Goal: Check status: Check status

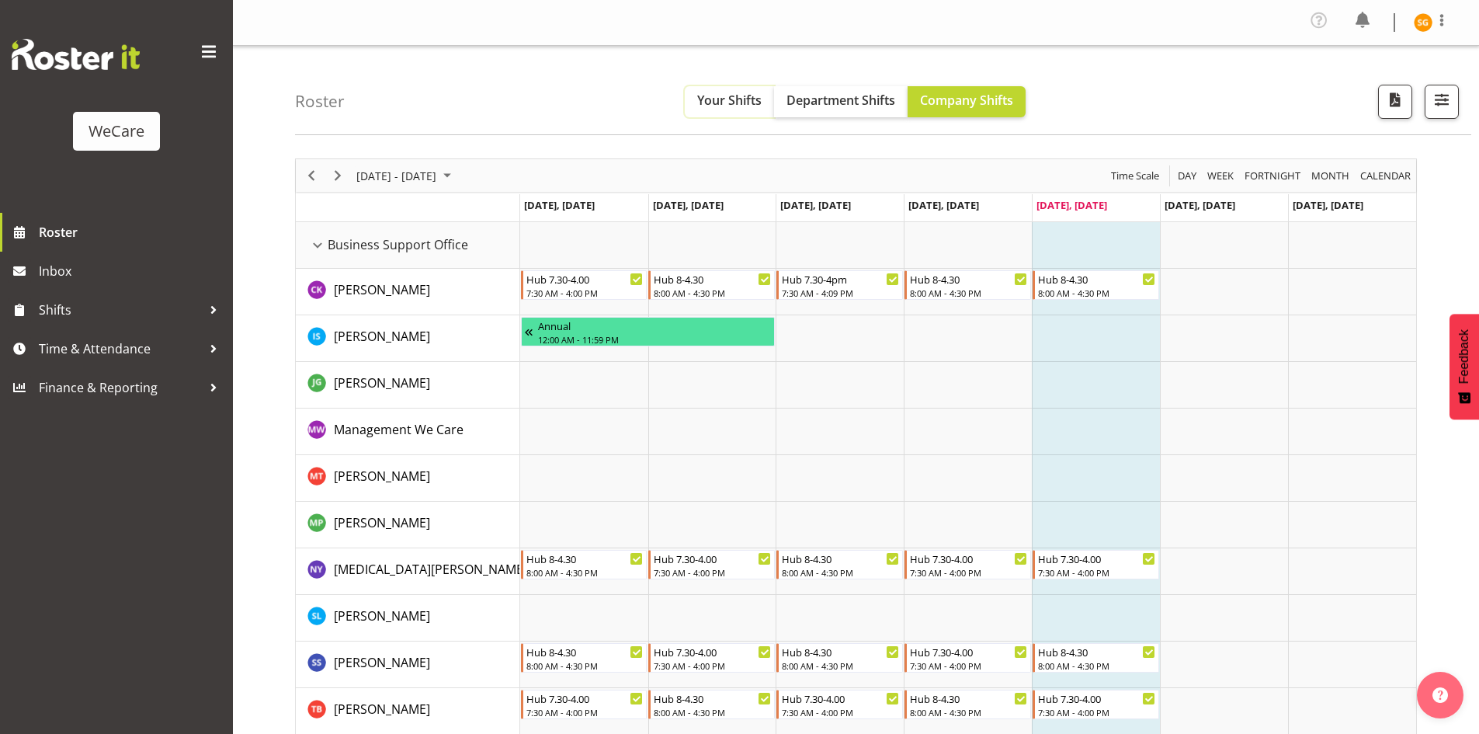
click at [746, 97] on span "Your Shifts" at bounding box center [729, 100] width 64 height 17
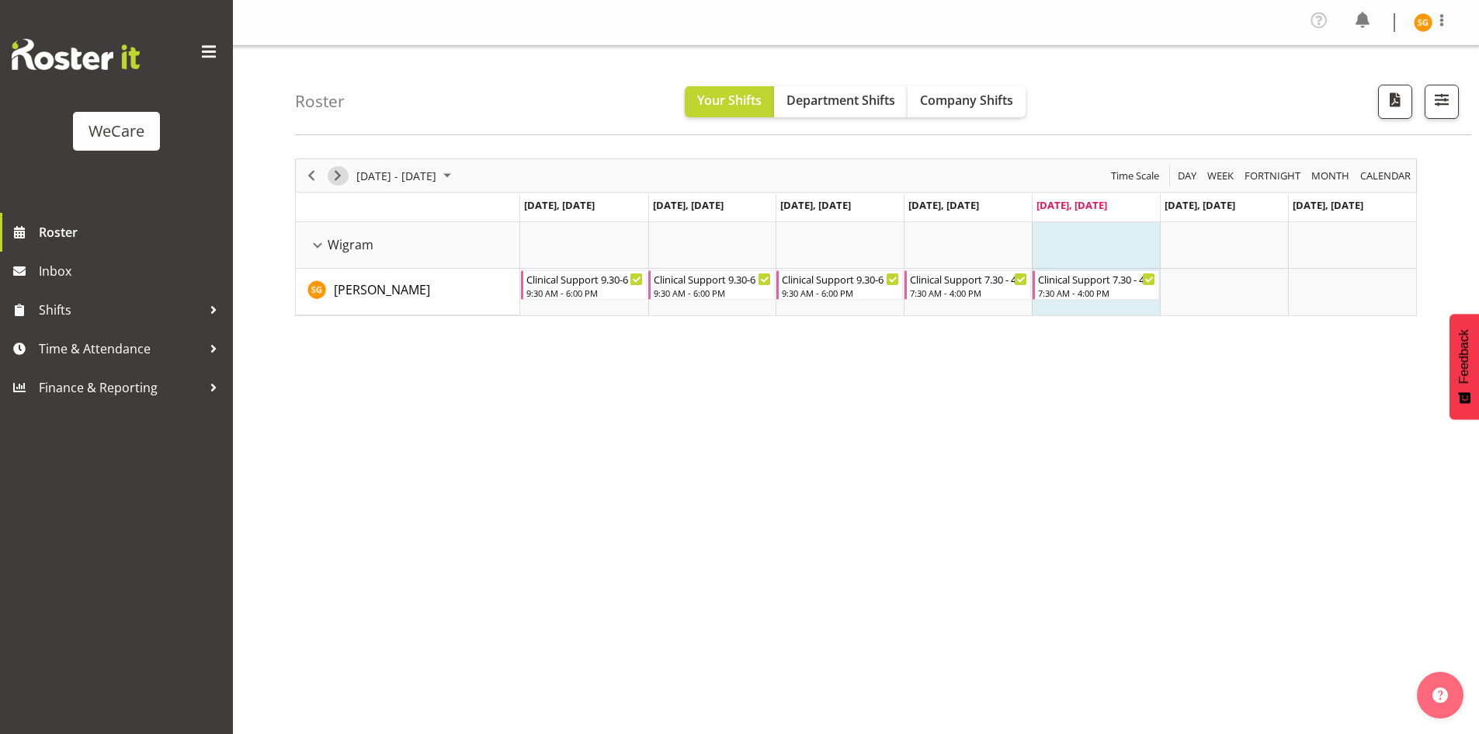
click at [336, 181] on span "Next" at bounding box center [337, 175] width 19 height 19
click at [334, 173] on span "Next" at bounding box center [337, 175] width 19 height 19
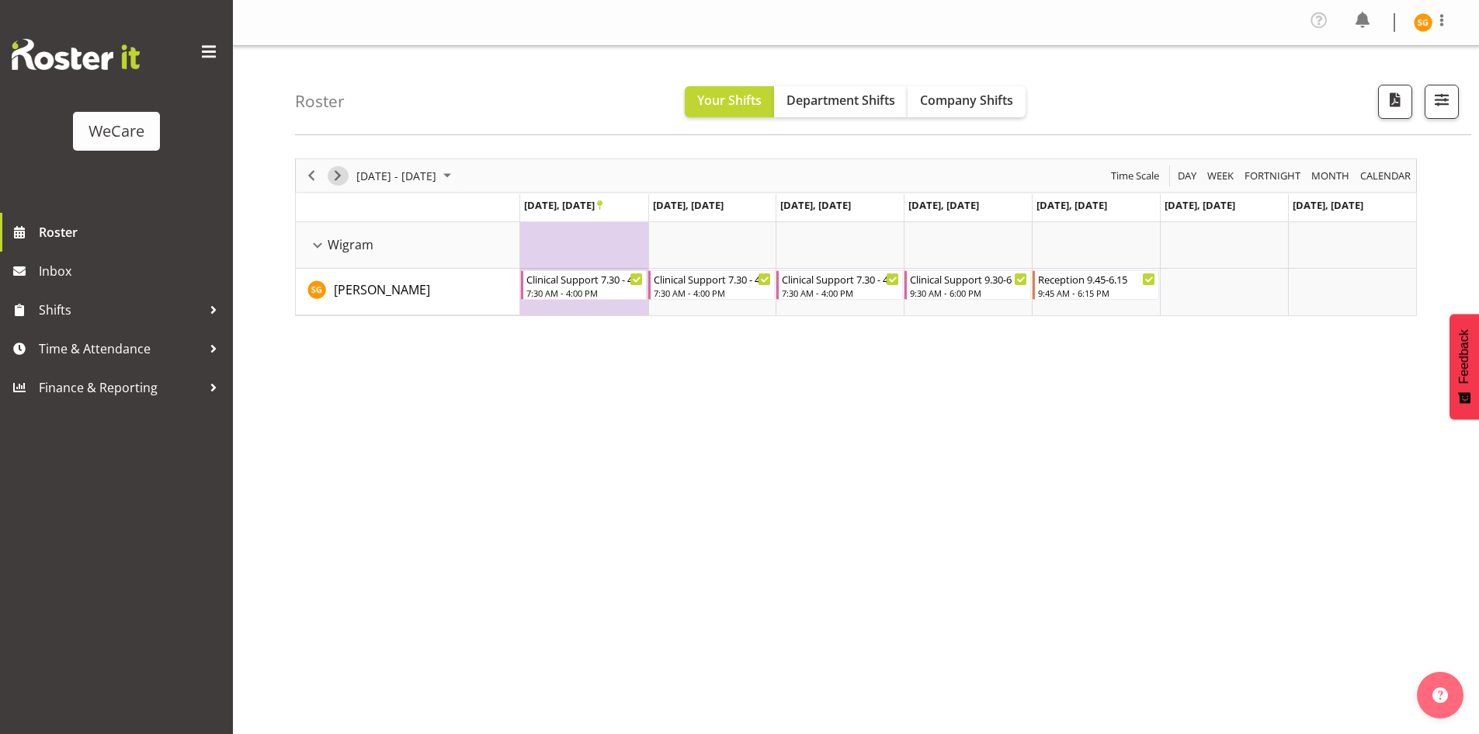
click at [334, 173] on span "Next" at bounding box center [337, 175] width 19 height 19
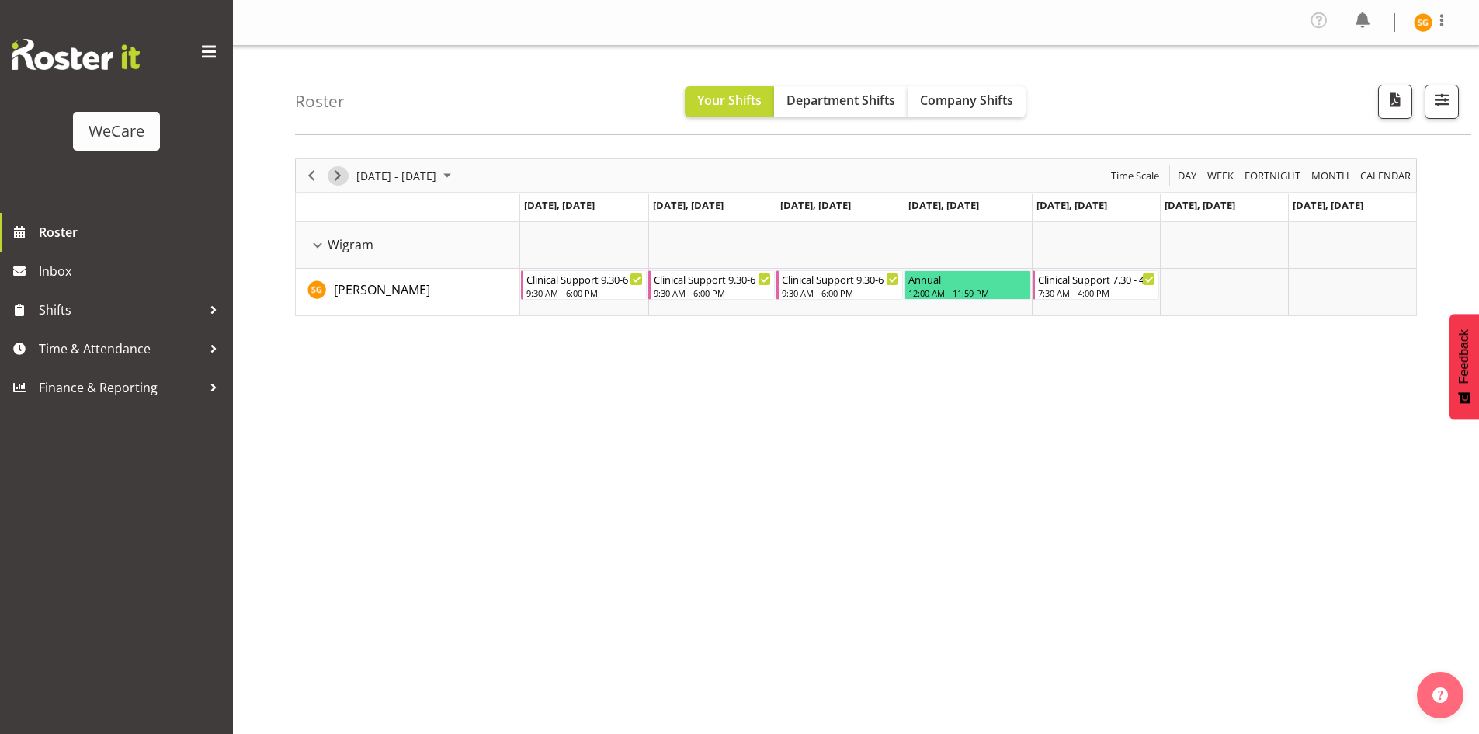
click at [334, 173] on span "Next" at bounding box center [337, 175] width 19 height 19
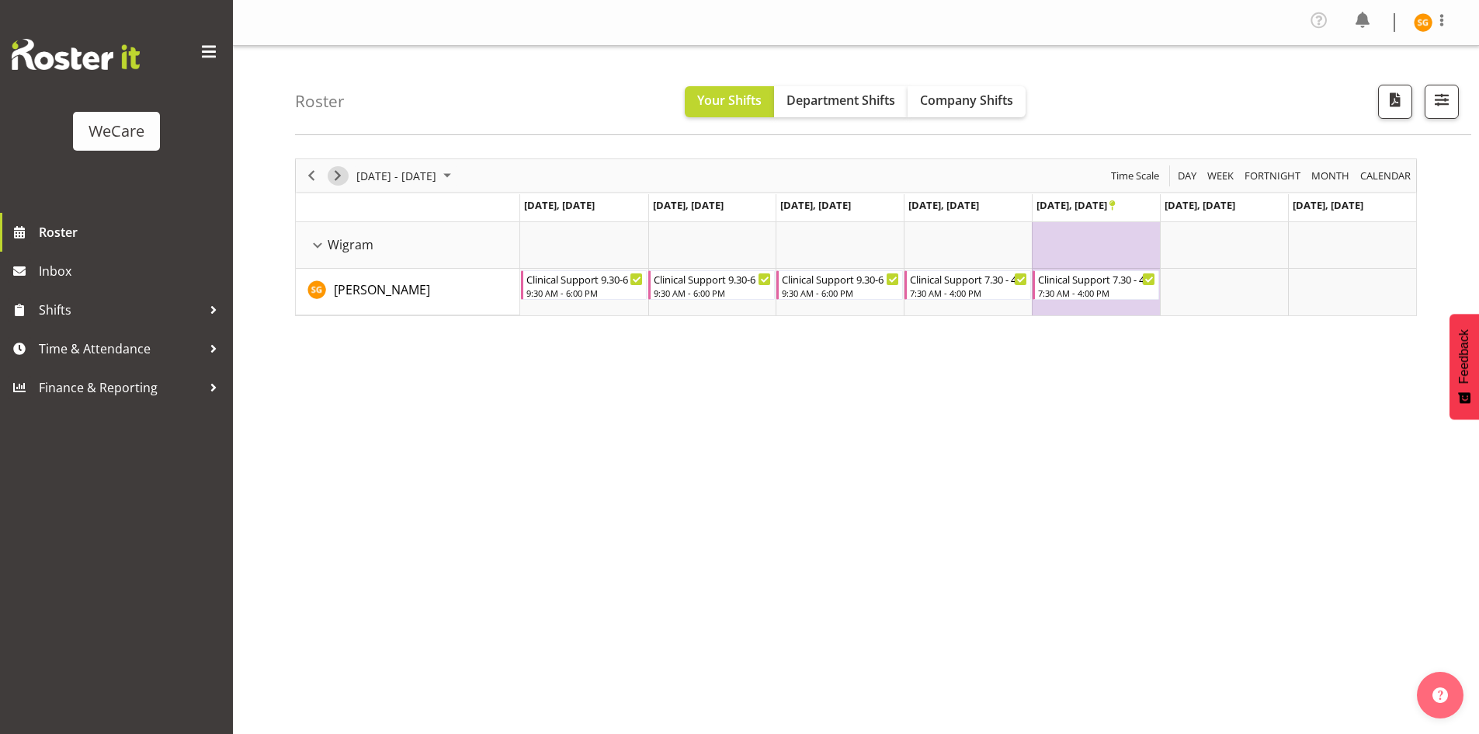
click at [334, 173] on span "Next" at bounding box center [337, 175] width 19 height 19
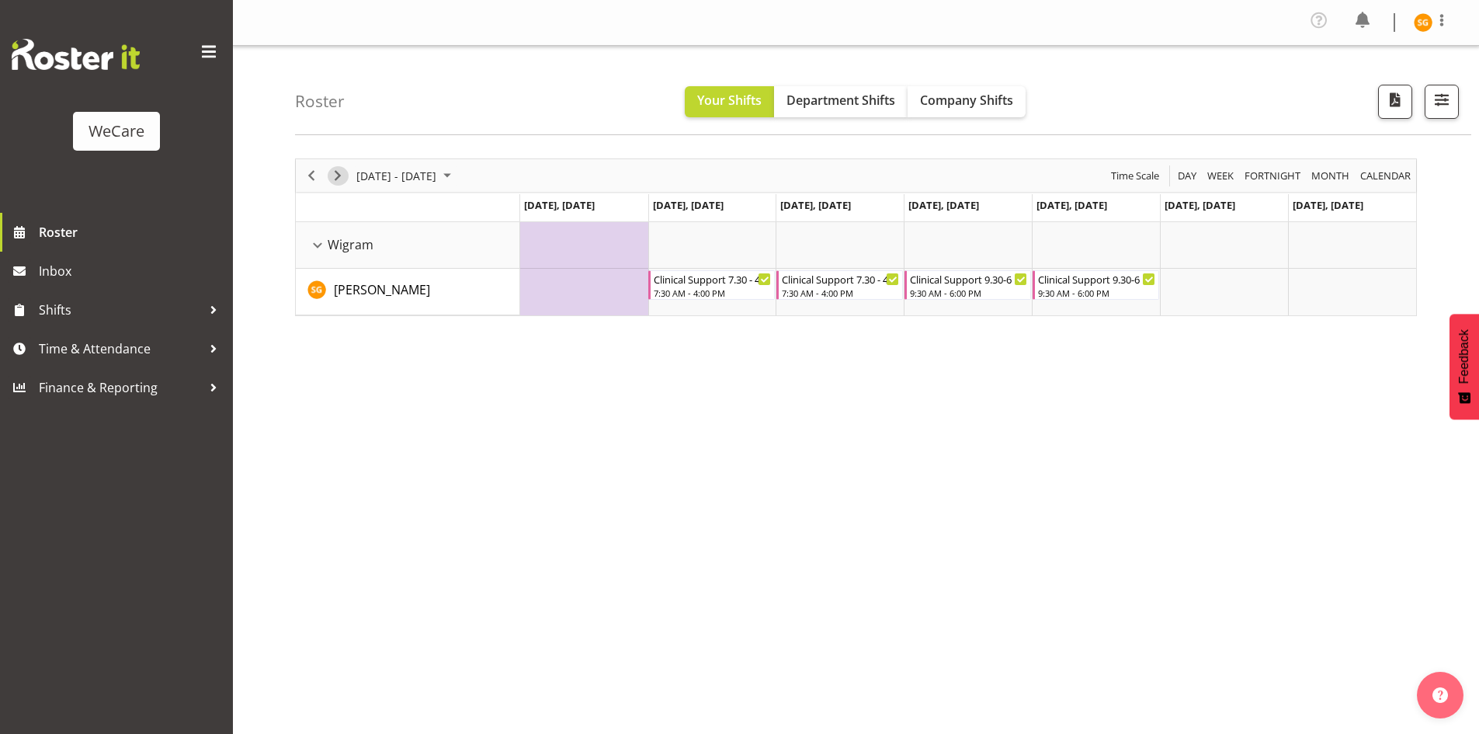
click at [334, 173] on span "Next" at bounding box center [337, 175] width 19 height 19
